Goal: Find contact information: Find contact information

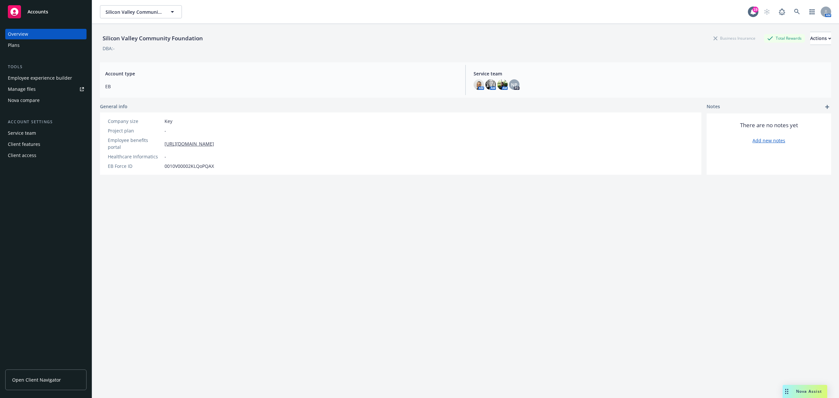
click at [43, 159] on div "Client access" at bounding box center [46, 155] width 76 height 10
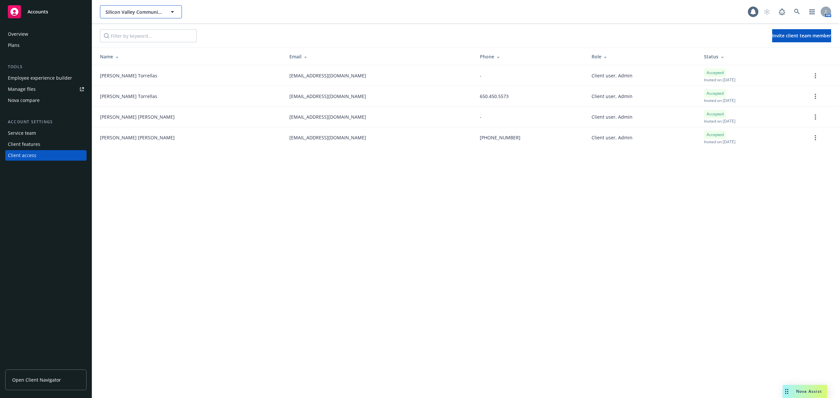
click at [143, 16] on button "Silicon Valley Community Foundation" at bounding box center [141, 11] width 82 height 13
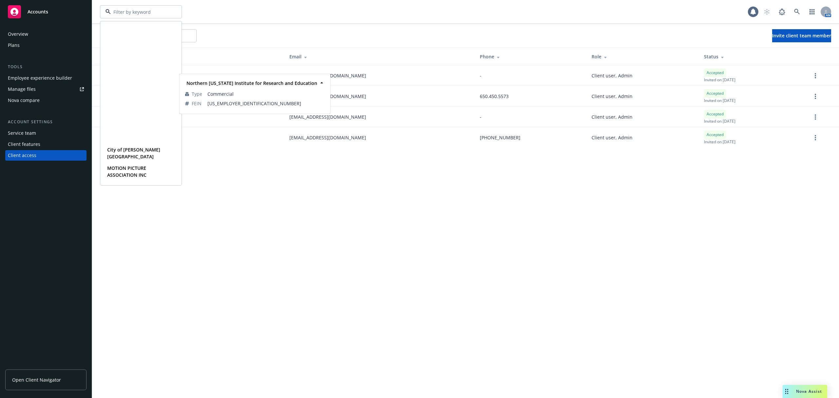
scroll to position [155, 0]
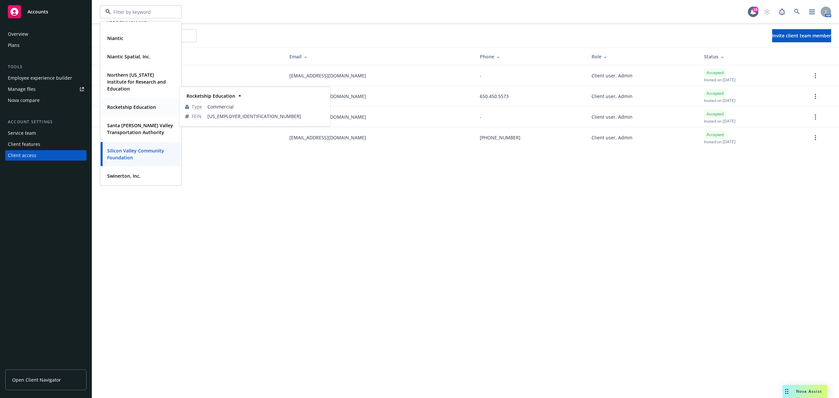
click at [139, 99] on div "Rocketship Education Type Commercial FEIN [US_EMPLOYER_IDENTIFICATION_NUMBER]" at bounding box center [141, 106] width 81 height 17
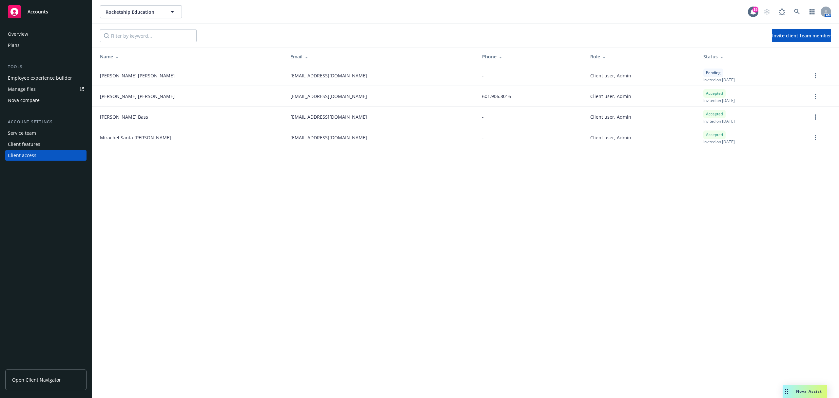
click at [46, 386] on link "Open Client Navigator" at bounding box center [45, 379] width 81 height 21
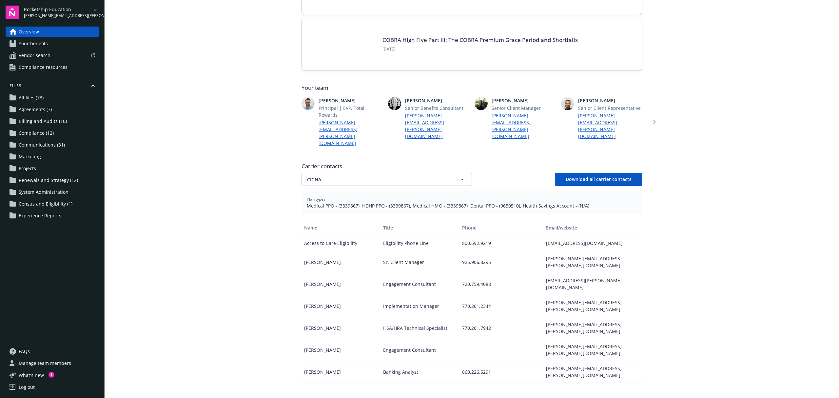
scroll to position [151, 0]
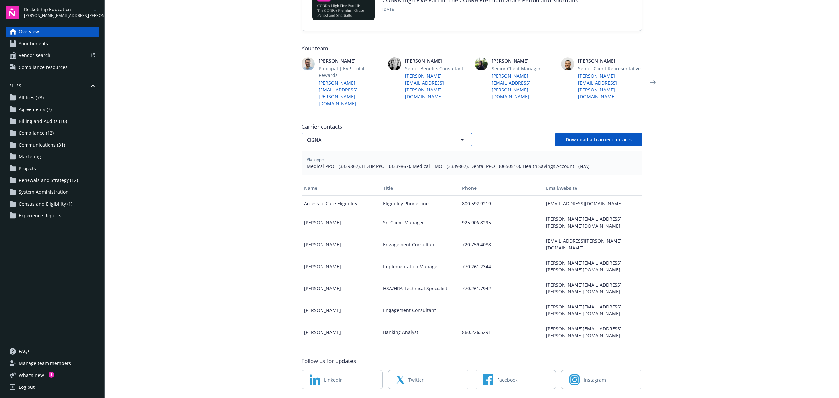
click at [343, 133] on button "CIGNA" at bounding box center [387, 139] width 170 height 13
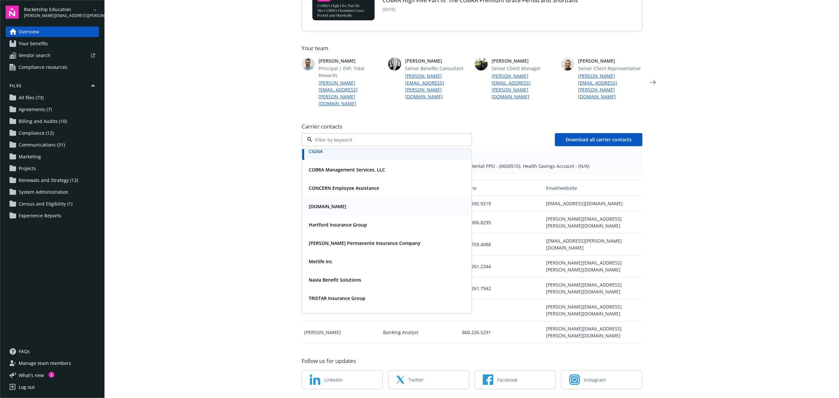
scroll to position [0, 0]
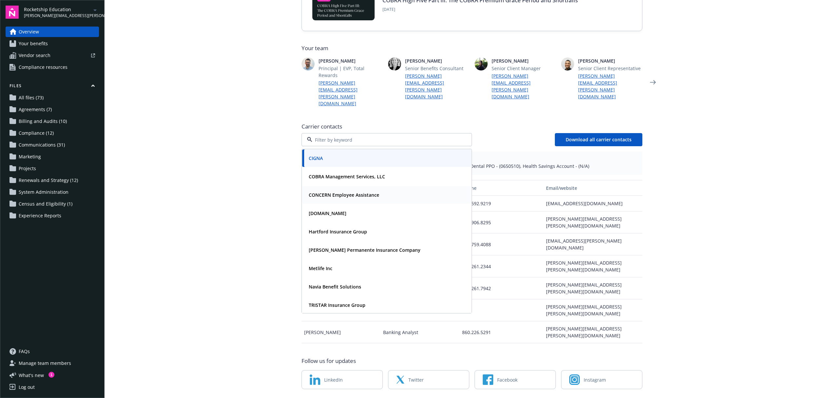
click at [327, 192] on strong "CONCERN Employee Assistance" at bounding box center [344, 195] width 70 height 6
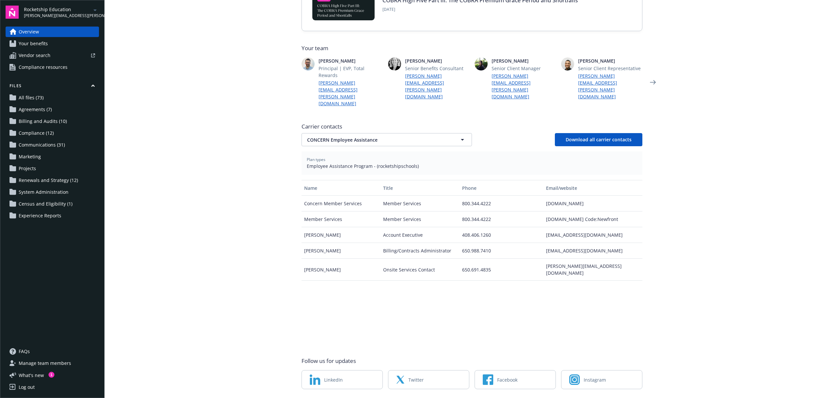
click at [402, 163] on span "Employee Assistance Program - (rocketshipschools)" at bounding box center [472, 166] width 330 height 7
copy span "rocketshipschools"
click at [824, 136] on main "Welcome to Navigator Employee benefits portal Newfront news View all news COBRA…" at bounding box center [472, 199] width 735 height 398
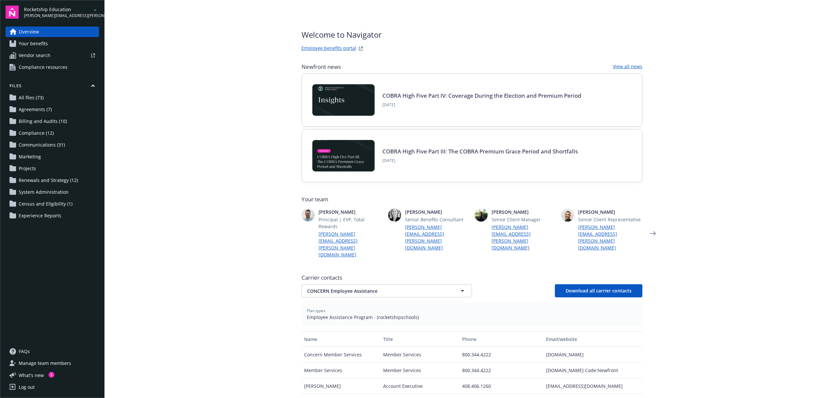
click at [43, 40] on span "Your benefits" at bounding box center [33, 43] width 29 height 10
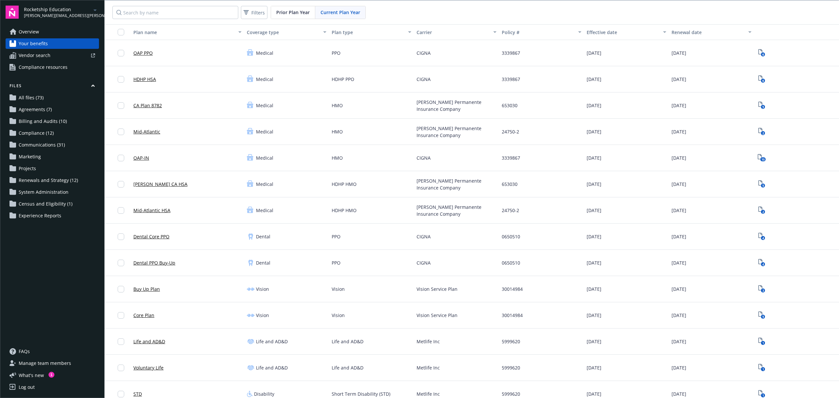
click at [41, 29] on link "Overview" at bounding box center [52, 32] width 93 height 10
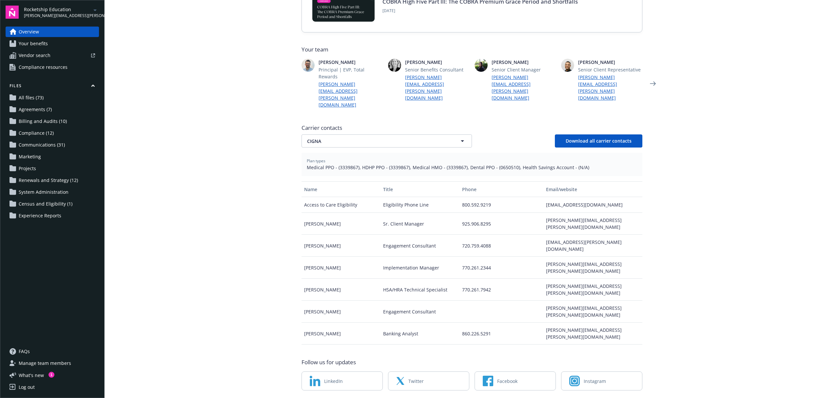
scroll to position [151, 0]
click at [343, 136] on span "CIGNA" at bounding box center [375, 139] width 136 height 7
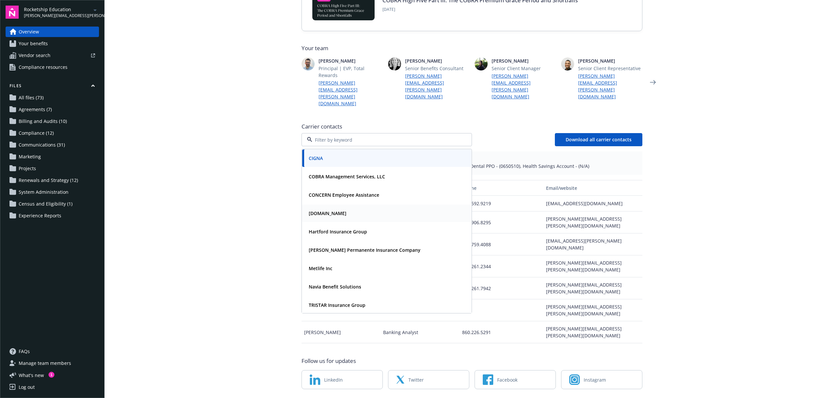
click at [338, 208] on div "Care.com" at bounding box center [386, 213] width 161 height 10
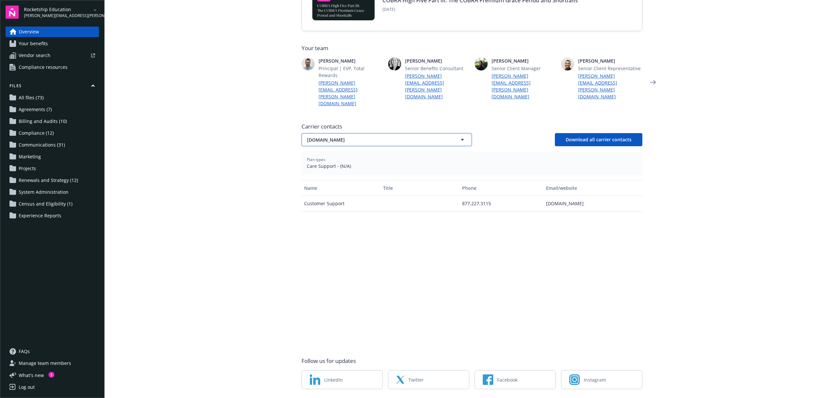
click at [339, 133] on button "Care.com" at bounding box center [387, 139] width 170 height 13
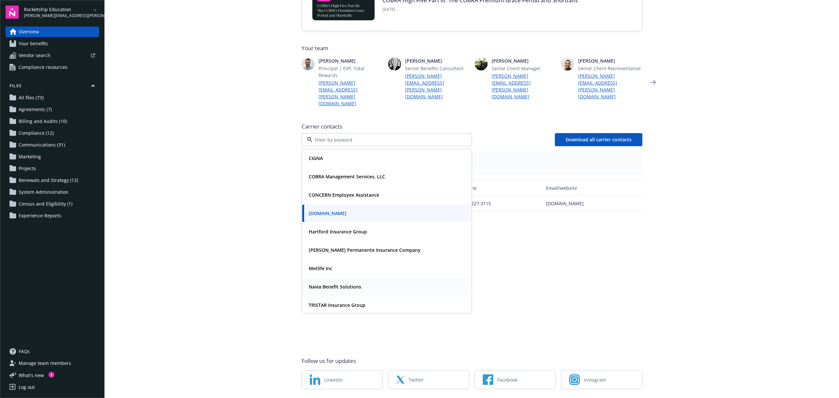
scroll to position [20, 0]
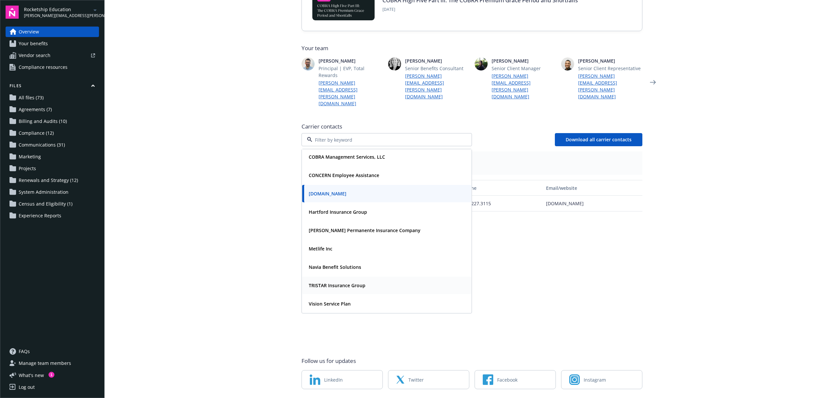
click at [332, 281] on div "TRISTAR Insurance Group" at bounding box center [336, 286] width 61 height 10
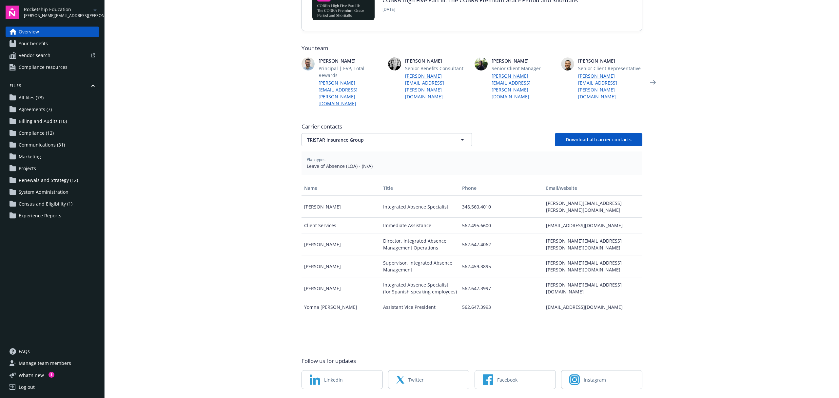
click at [584, 218] on div "clientservices@tristargroup.net" at bounding box center [593, 226] width 99 height 16
copy div "clientservices@tristargroup.net"
